Goal: Task Accomplishment & Management: Manage account settings

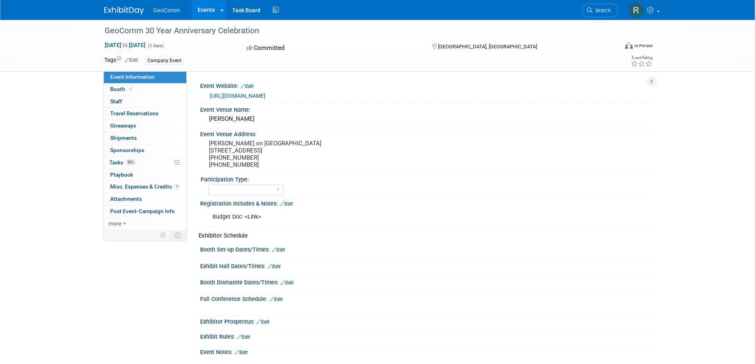
select select "No"
click at [121, 165] on span "Tasks 56%" at bounding box center [122, 162] width 27 height 6
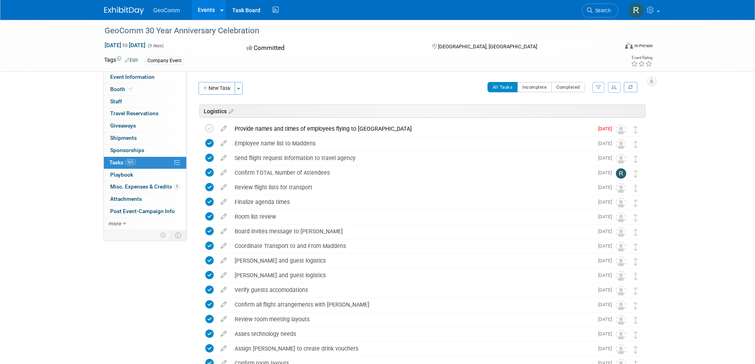
click at [618, 86] on button "button" at bounding box center [614, 87] width 13 height 11
click at [577, 134] on link "By Section, By Due Date" at bounding box center [582, 134] width 75 height 11
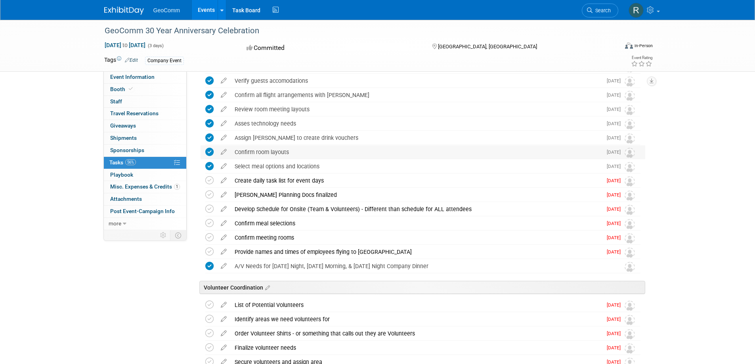
scroll to position [211, 0]
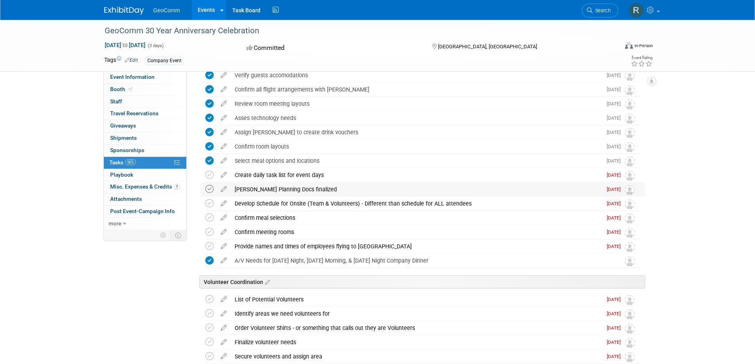
click at [208, 189] on icon at bounding box center [209, 189] width 8 height 8
click at [211, 221] on icon at bounding box center [209, 218] width 8 height 8
click at [211, 233] on icon at bounding box center [209, 232] width 8 height 8
click at [209, 245] on icon at bounding box center [209, 246] width 8 height 8
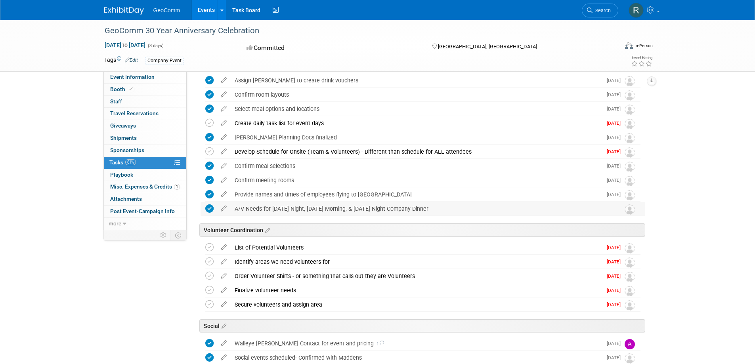
scroll to position [290, 0]
